Goal: Find specific page/section: Find specific page/section

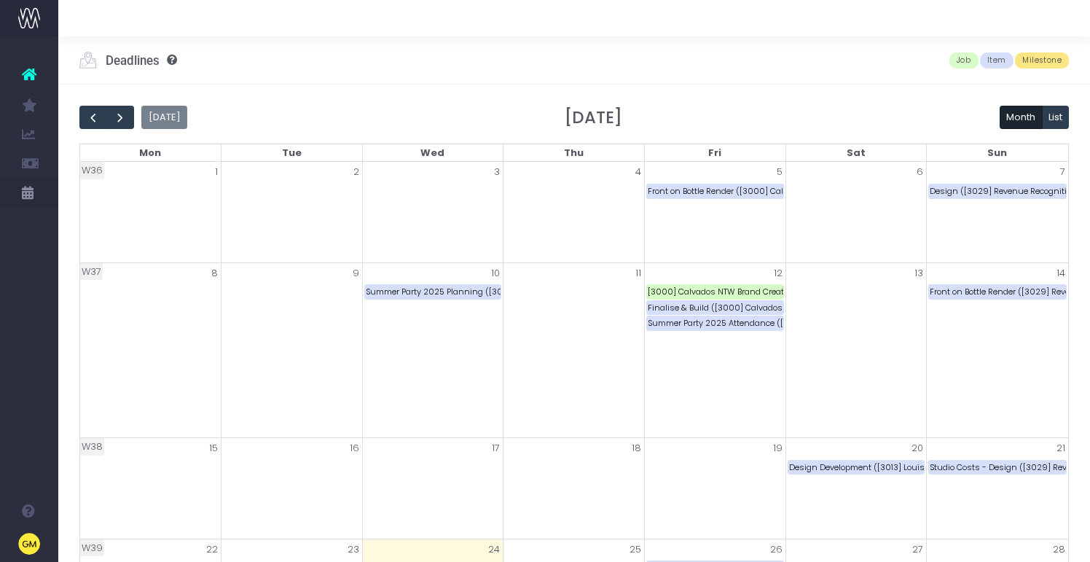
click at [25, 76] on icon at bounding box center [29, 74] width 15 height 19
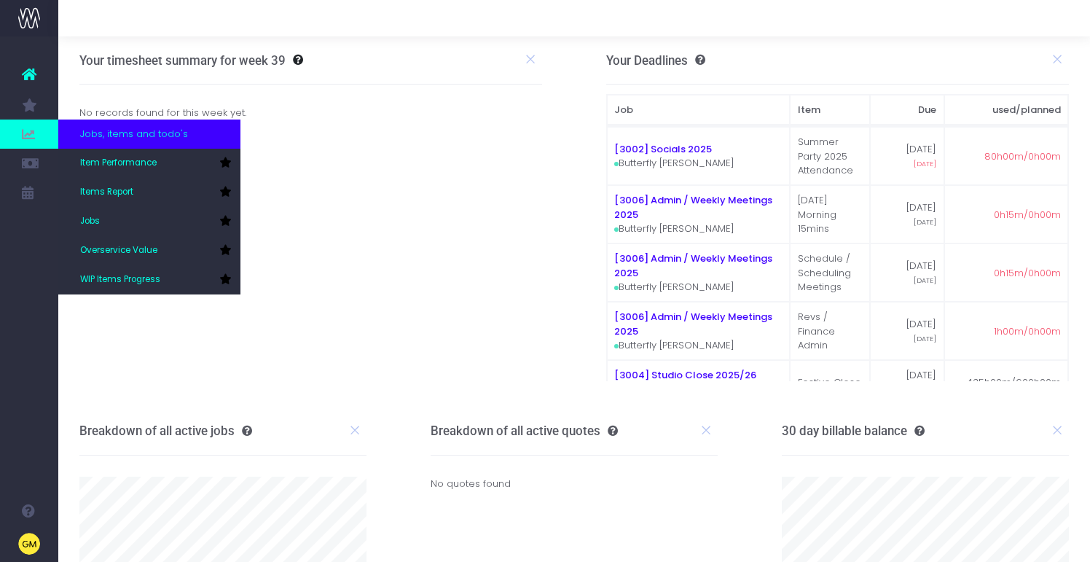
click at [101, 140] on span "Jobs, items and todo's" at bounding box center [134, 134] width 108 height 15
click at [119, 224] on link "Jobs" at bounding box center [149, 221] width 182 height 29
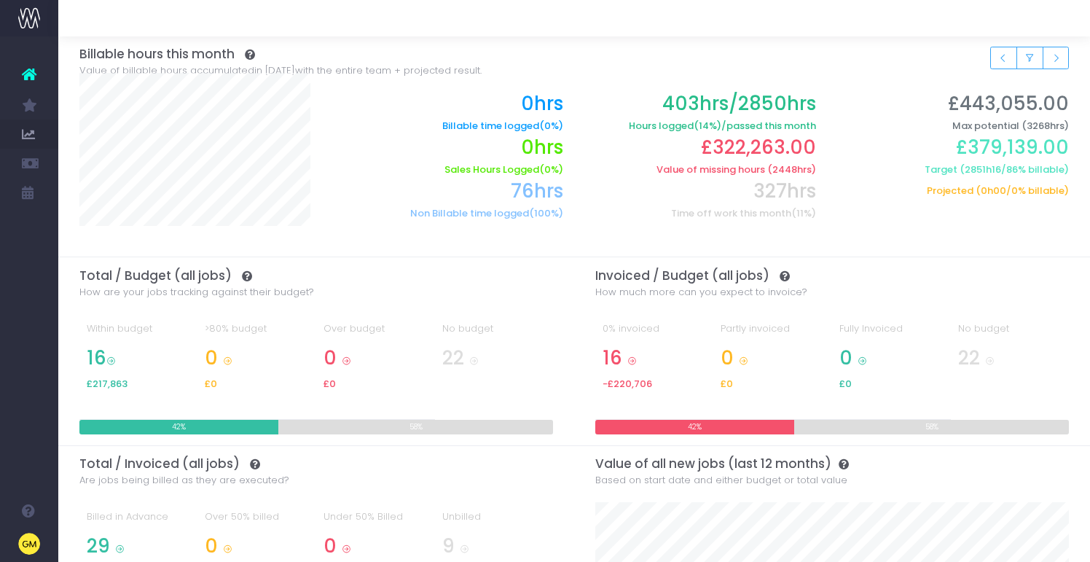
click at [30, 79] on icon at bounding box center [29, 74] width 15 height 19
